Goal: Task Accomplishment & Management: Complete application form

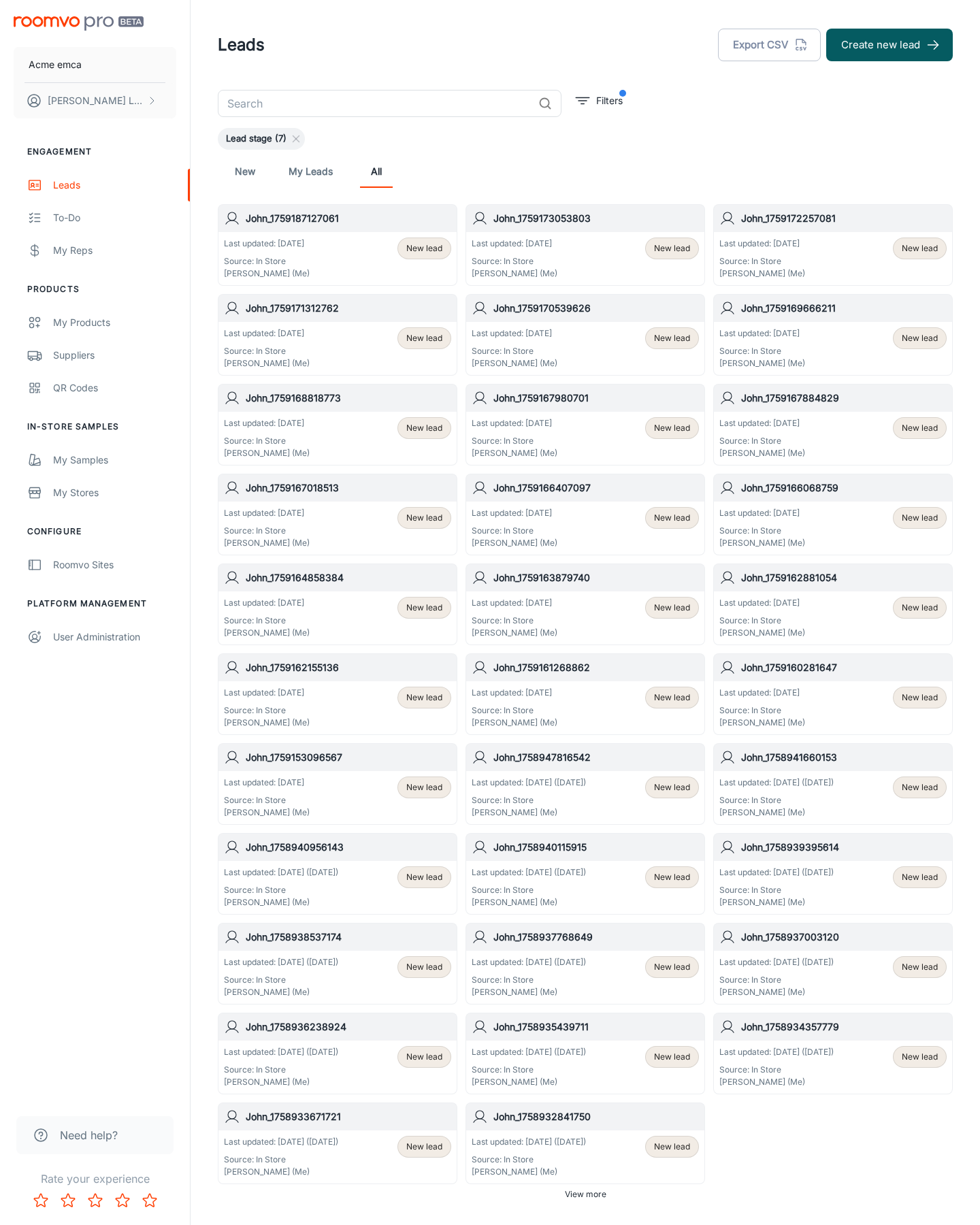
click at [890, 45] on button "Create new lead" at bounding box center [890, 45] width 126 height 33
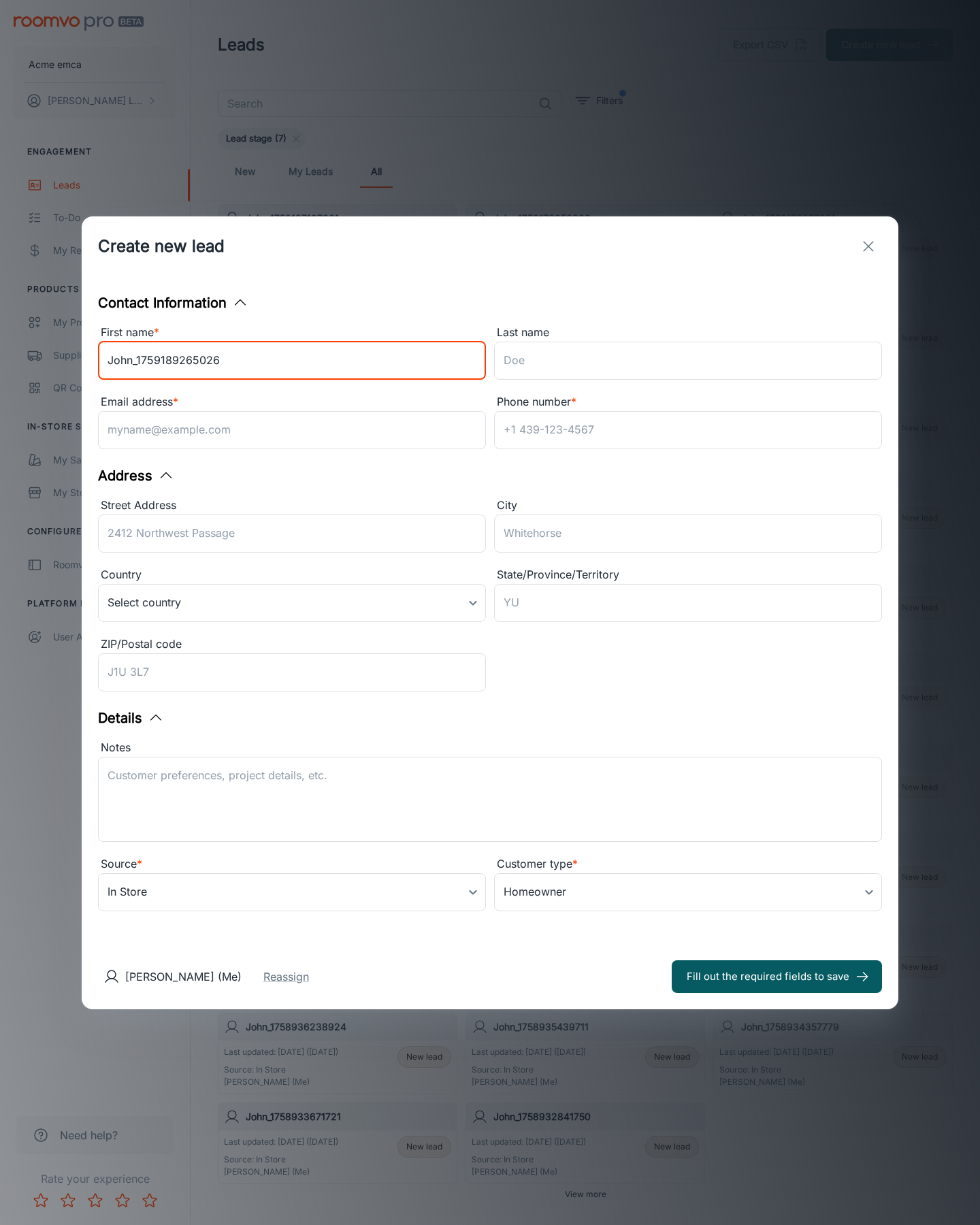
type input "John_1759189265026"
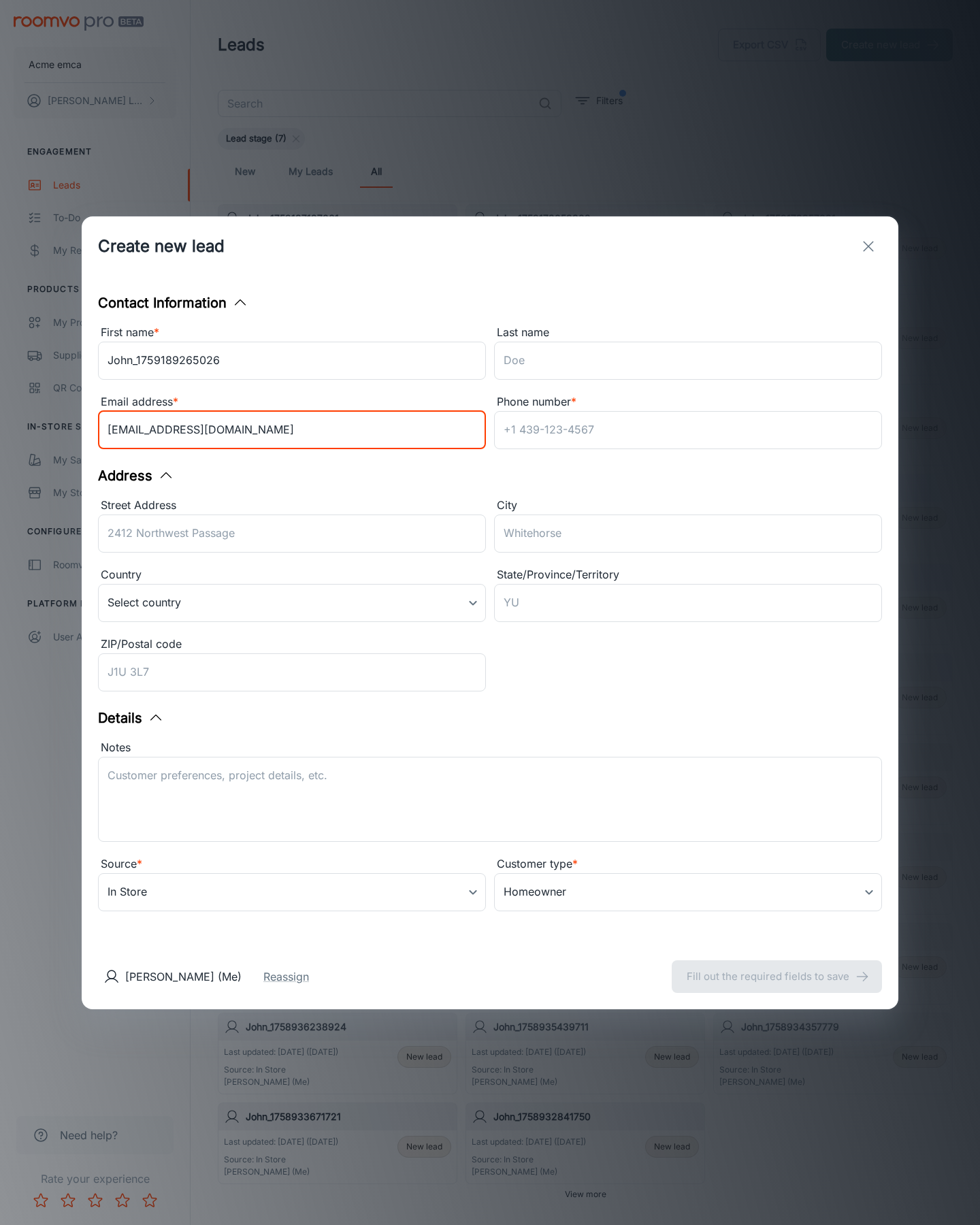
type input "[EMAIL_ADDRESS][DOMAIN_NAME]"
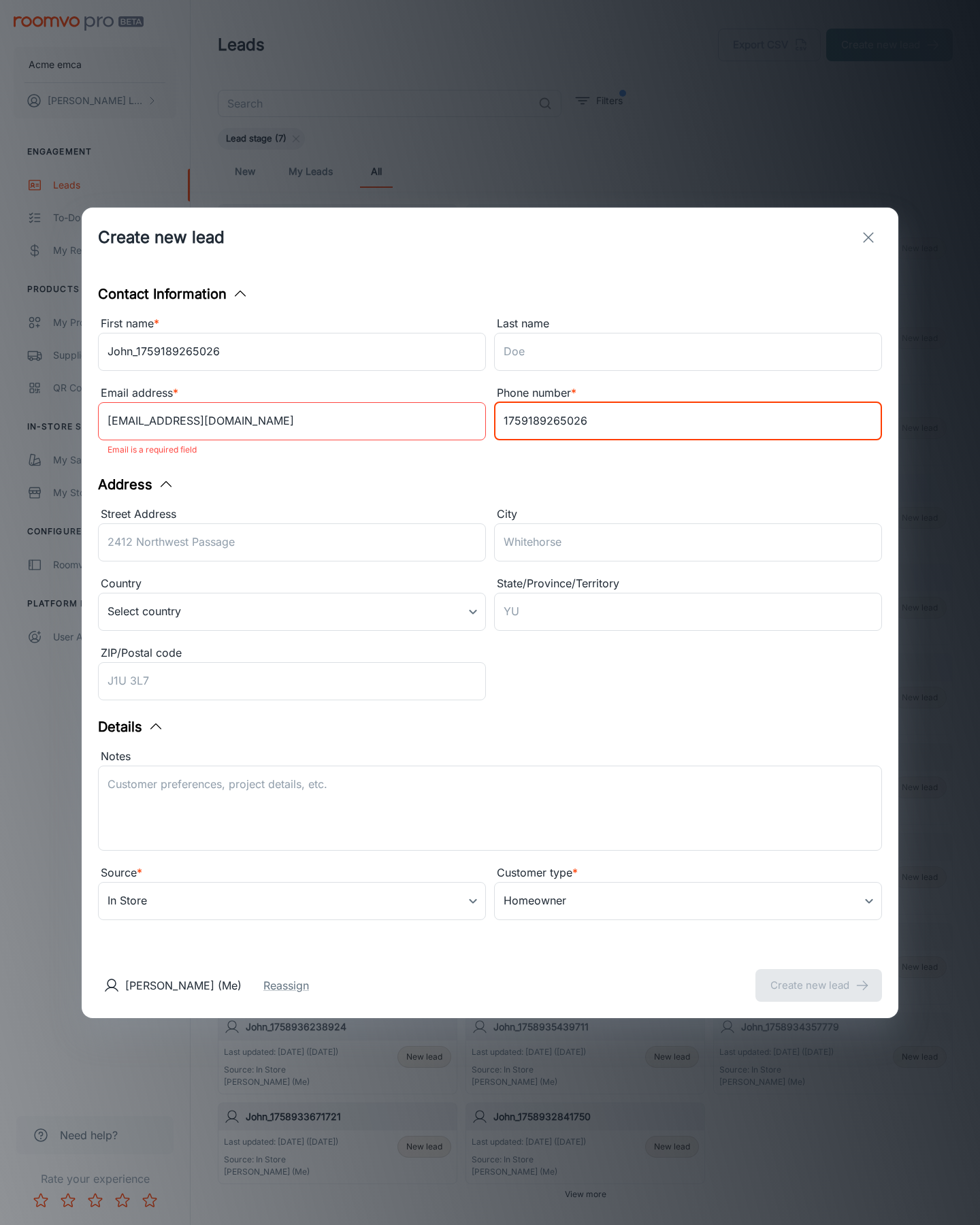
type input "1759189265026"
click at [819, 976] on button "Create new lead" at bounding box center [819, 986] width 126 height 33
